Goal: Use online tool/utility: Utilize a website feature to perform a specific function

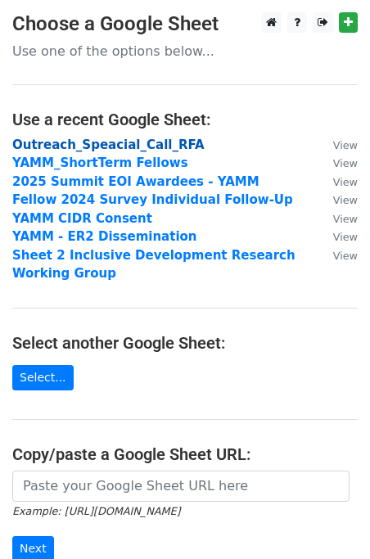
click at [109, 144] on strong "Outreach_Speacial_Call_RFA" at bounding box center [108, 145] width 192 height 15
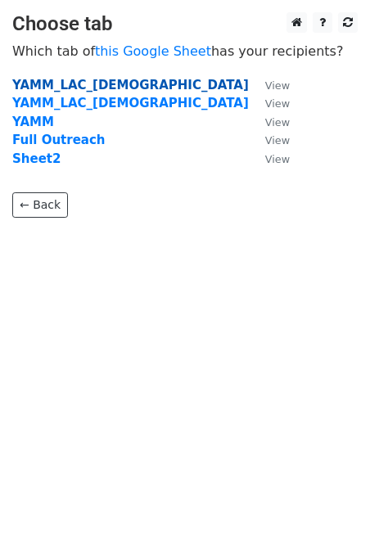
click at [64, 85] on strong "YAMM_LAC_Female" at bounding box center [130, 85] width 237 height 15
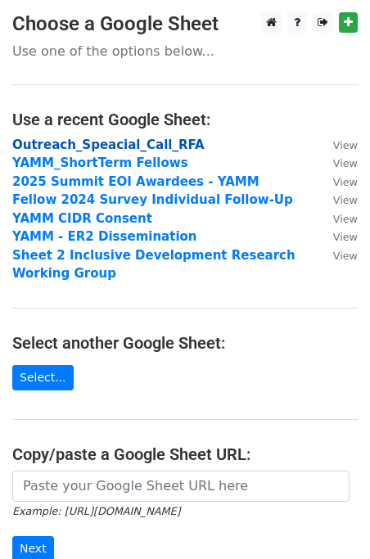
click at [52, 148] on strong "Outreach_Speacial_Call_RFA" at bounding box center [108, 145] width 192 height 15
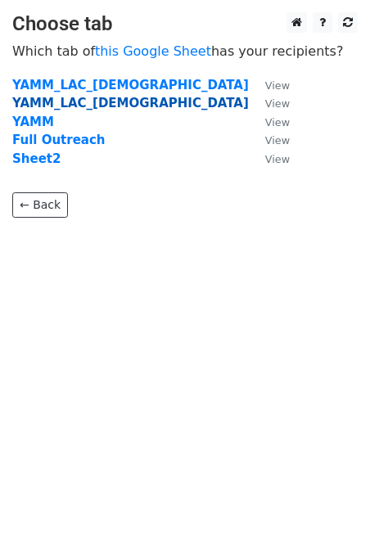
click at [42, 98] on strong "YAMM_LAC_[DEMOGRAPHIC_DATA]" at bounding box center [130, 103] width 237 height 15
